Goal: Find contact information: Find contact information

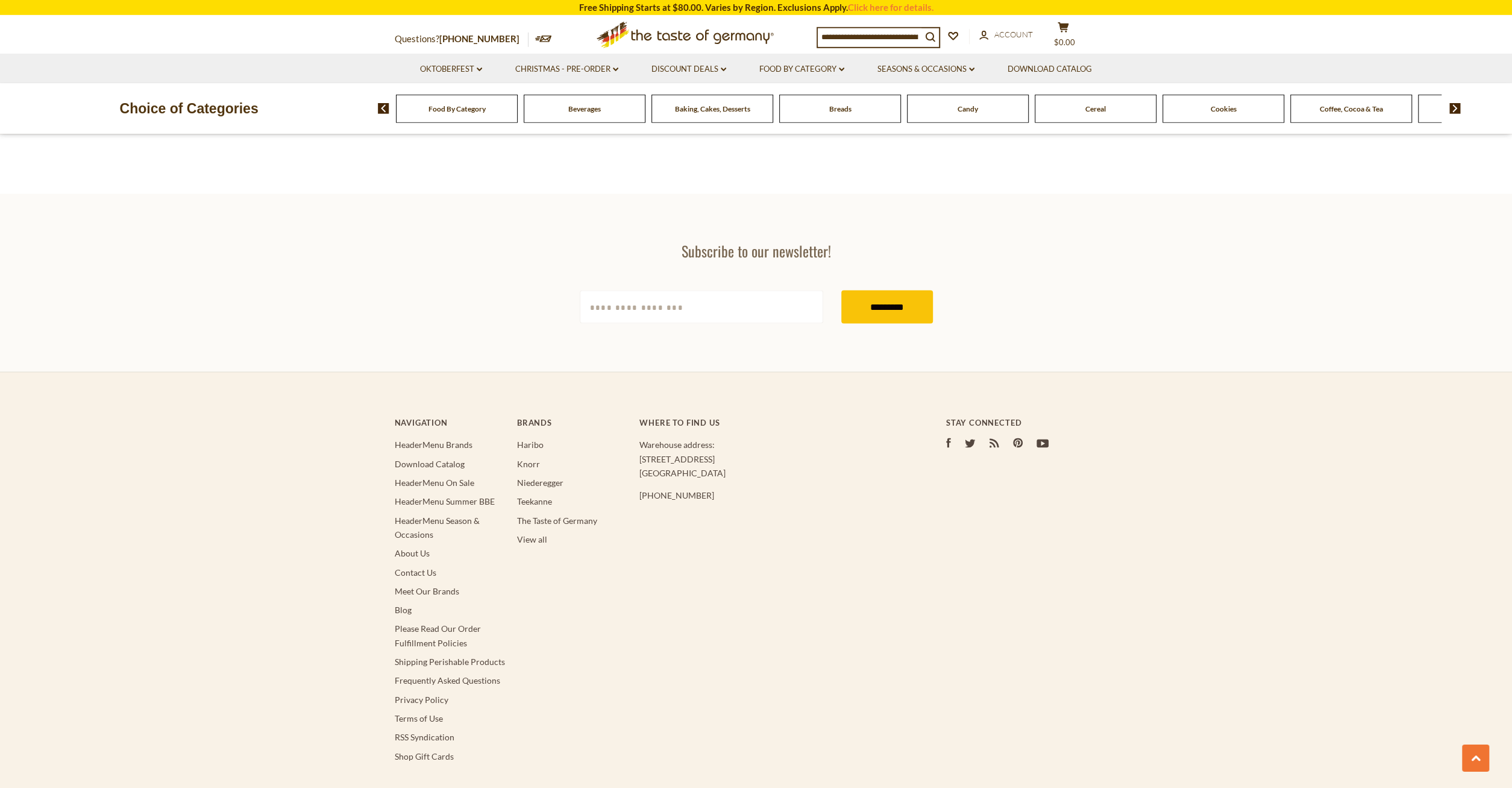
scroll to position [2118, 0]
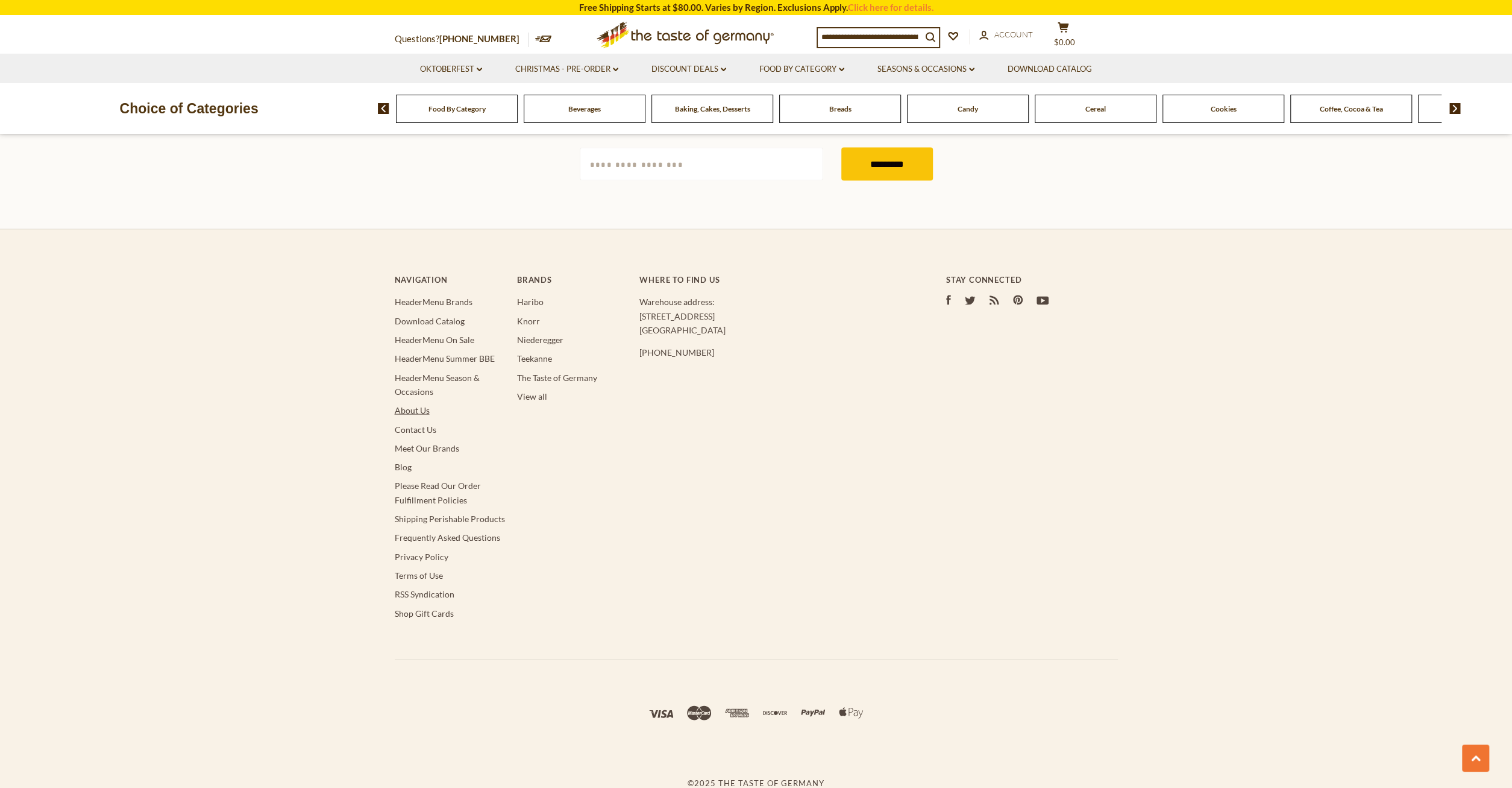
click at [425, 409] on link "About Us" at bounding box center [413, 410] width 35 height 10
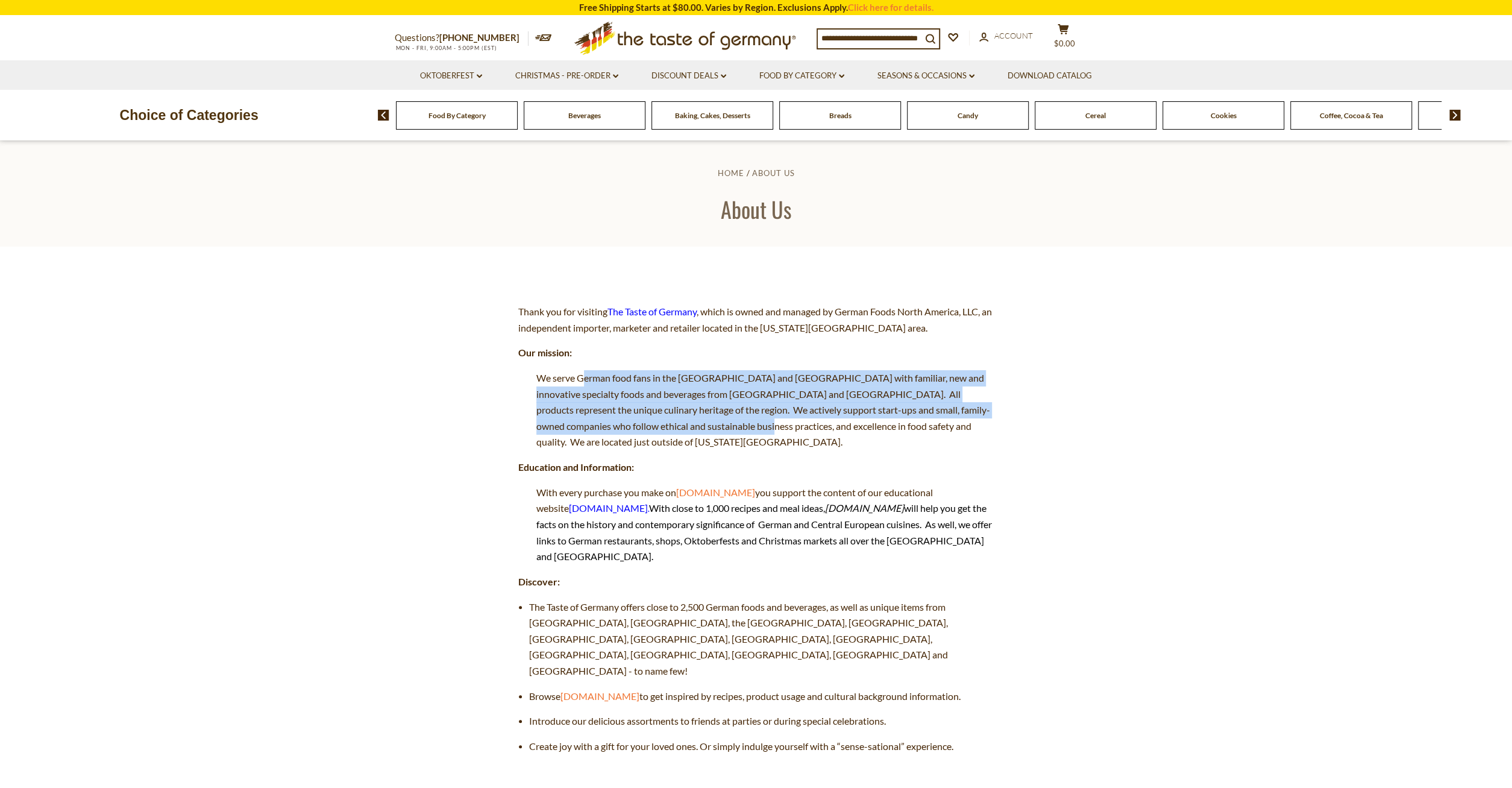
drag, startPoint x: 587, startPoint y: 377, endPoint x: 712, endPoint y: 433, distance: 137.0
click at [712, 433] on p "We serve German food fans in the [GEOGRAPHIC_DATA] and [GEOGRAPHIC_DATA] with f…" at bounding box center [756, 410] width 476 height 80
click at [667, 411] on span "We serve German food fans in the US and Canada with familiar, new and innovativ…" at bounding box center [763, 409] width 454 height 76
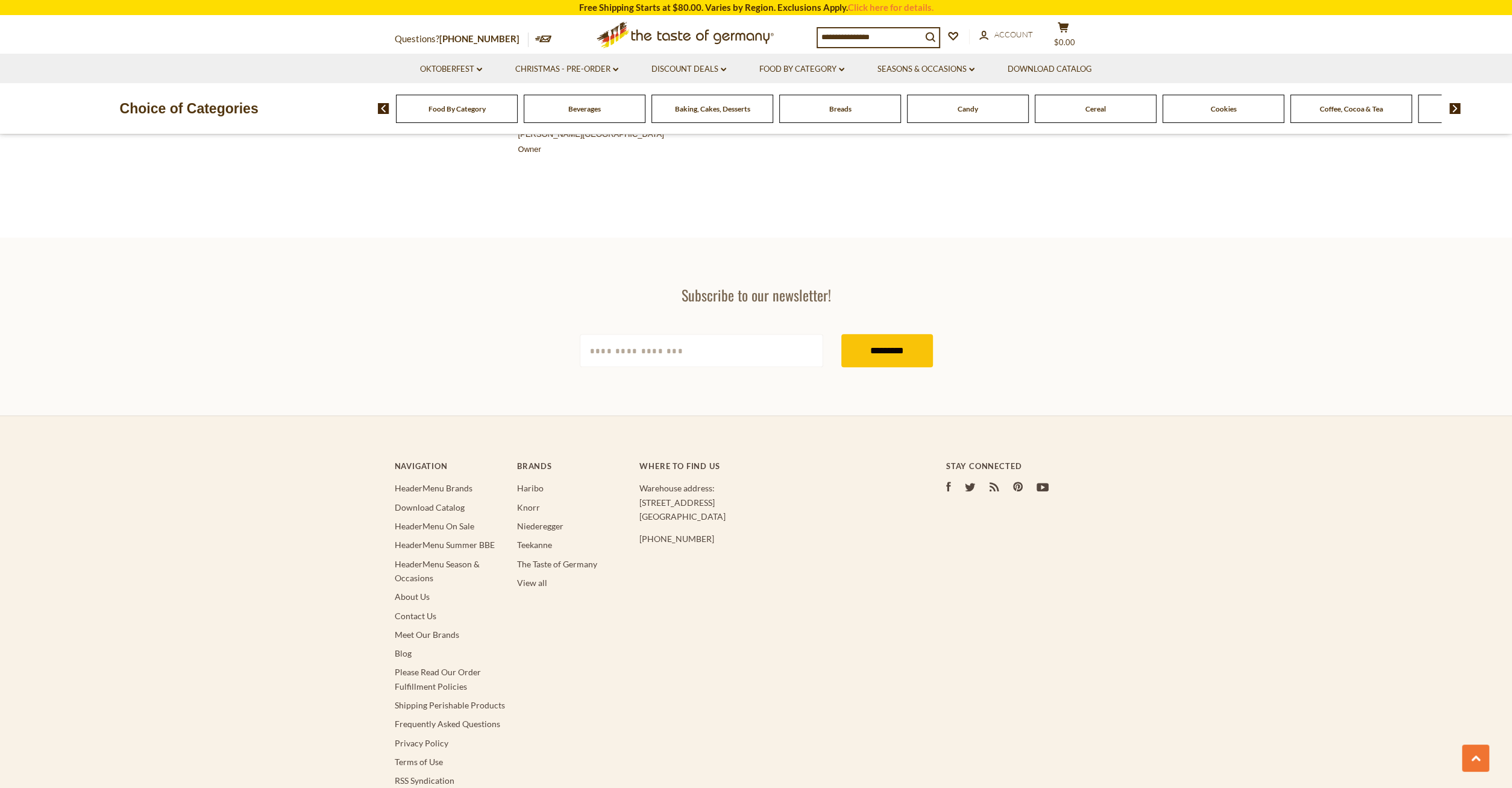
scroll to position [878, 0]
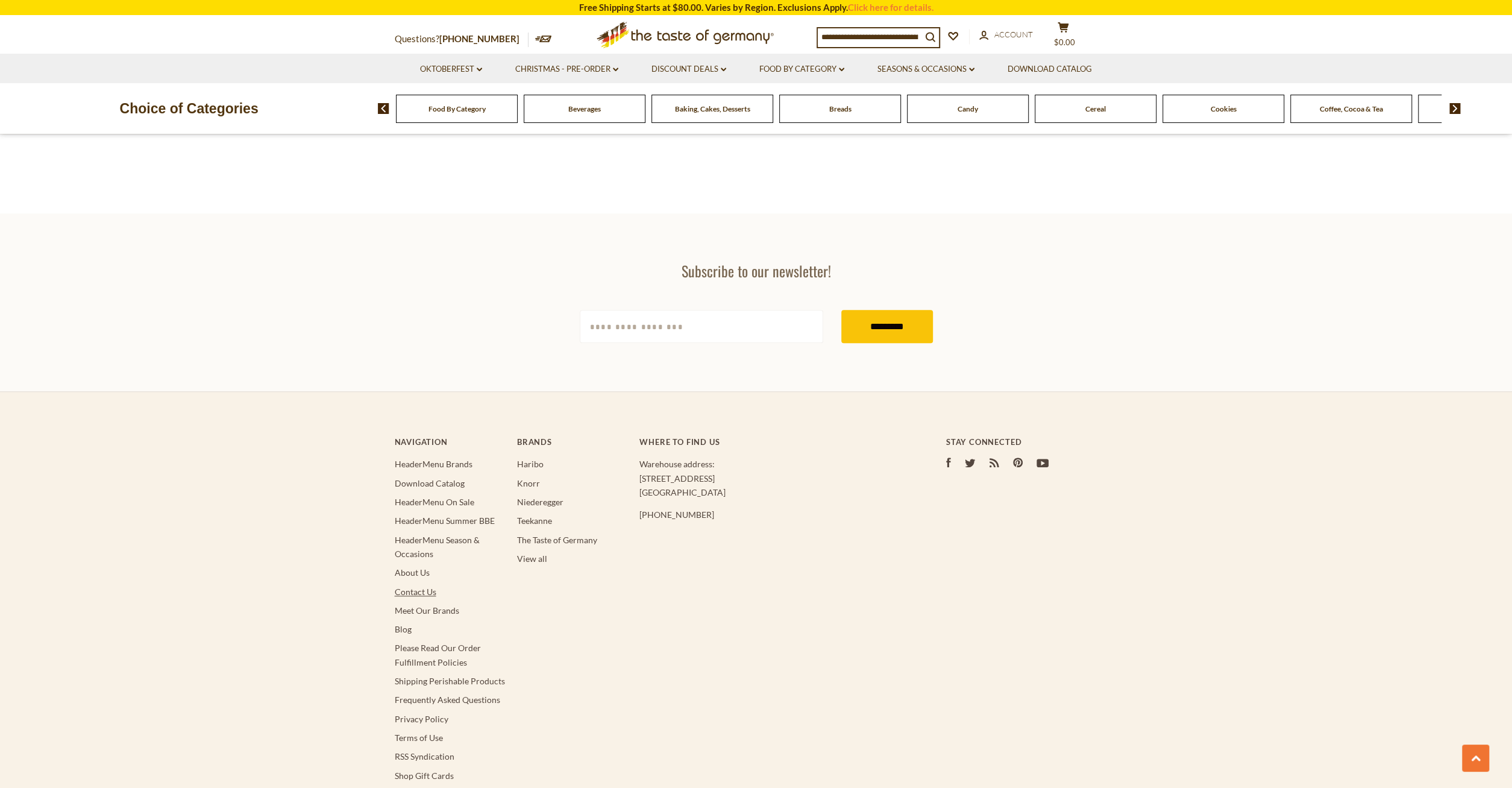
click at [434, 586] on link "Contact Us" at bounding box center [416, 592] width 42 height 10
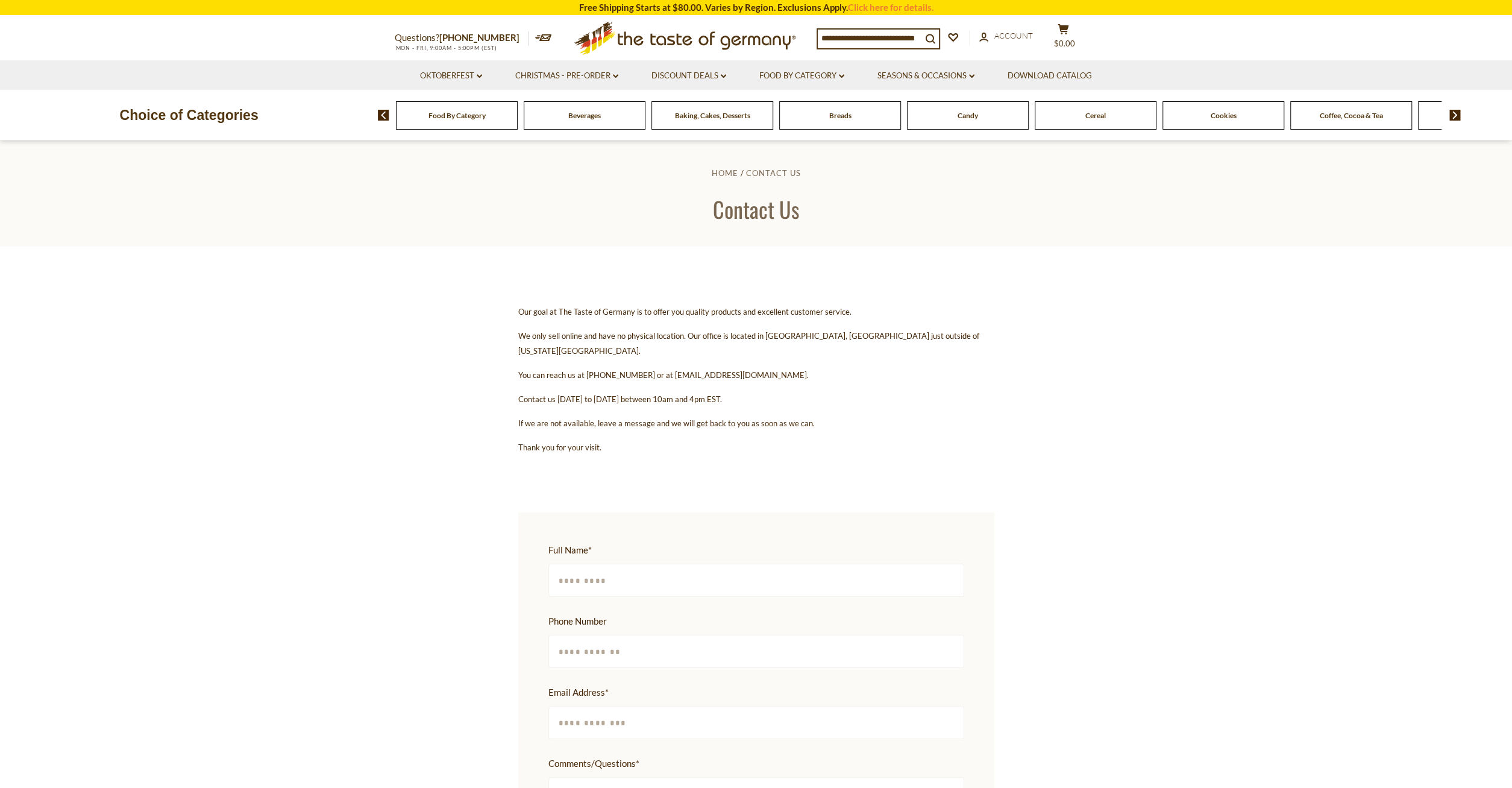
click at [571, 337] on span "We only sell online and have no physical location. Our office is located in Roc…" at bounding box center [749, 343] width 461 height 24
